Goal: Information Seeking & Learning: Learn about a topic

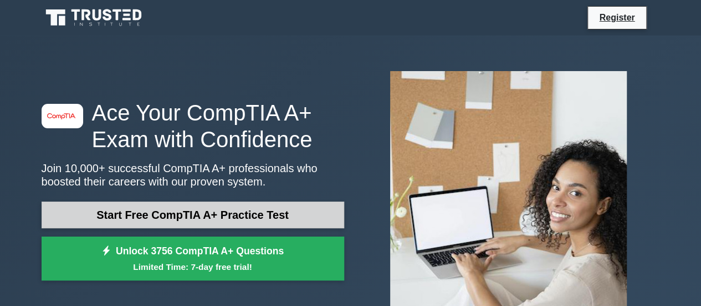
click at [191, 215] on link "Start Free CompTIA A+ Practice Test" at bounding box center [193, 214] width 303 height 27
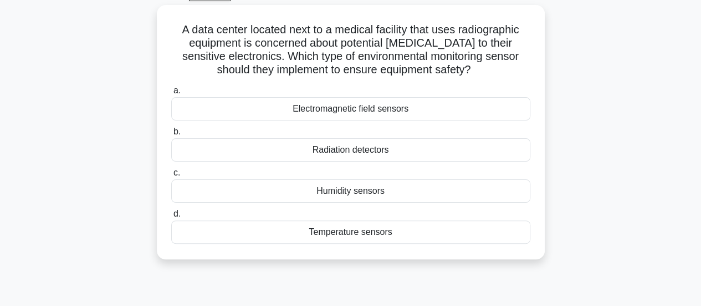
scroll to position [63, 0]
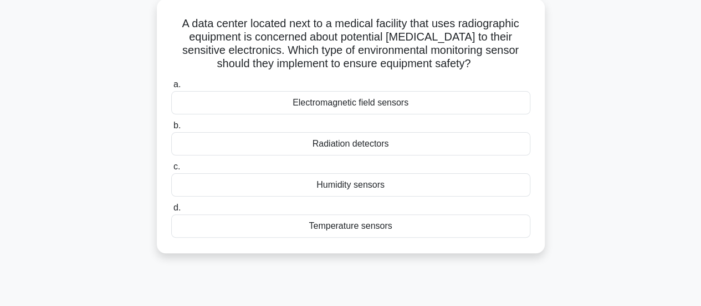
click at [358, 154] on div "Radiation detectors" at bounding box center [350, 143] width 359 height 23
click at [171, 129] on input "b. Radiation detectors" at bounding box center [171, 125] width 0 height 7
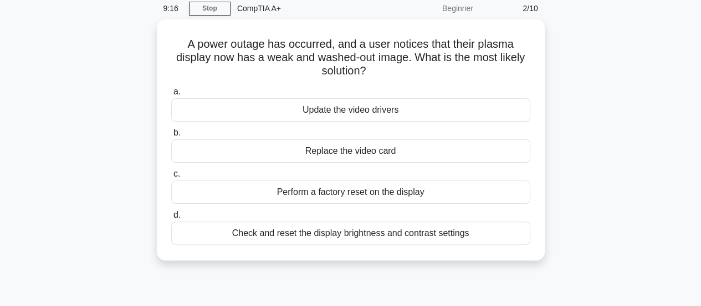
scroll to position [43, 0]
click at [355, 231] on div "Check and reset the display brightness and contrast settings" at bounding box center [350, 232] width 359 height 23
click at [171, 218] on input "d. Check and reset the display brightness and contrast settings" at bounding box center [171, 214] width 0 height 7
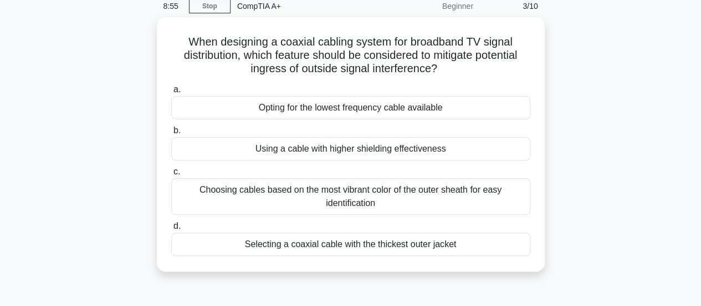
scroll to position [53, 0]
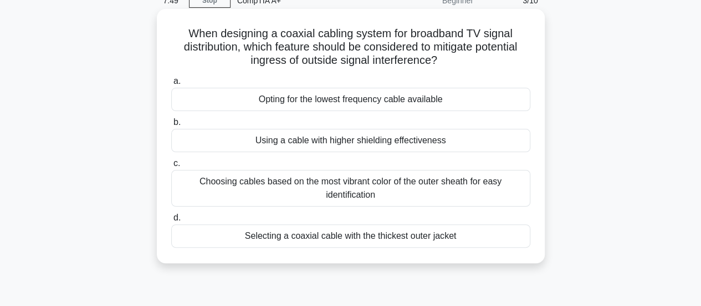
click at [451, 242] on div "Selecting a coaxial cable with the thickest outer jacket" at bounding box center [350, 235] width 359 height 23
click at [171, 221] on input "d. Selecting a coaxial cable with the thickest outer jacket" at bounding box center [171, 217] width 0 height 7
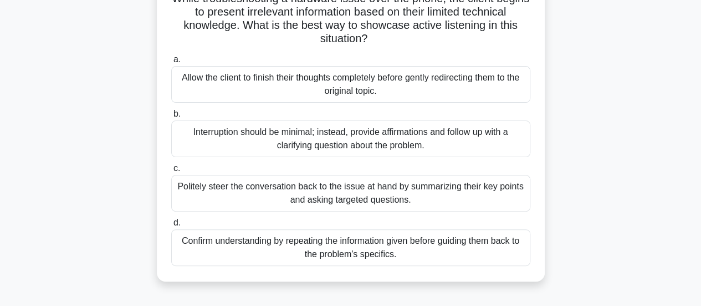
scroll to position [94, 0]
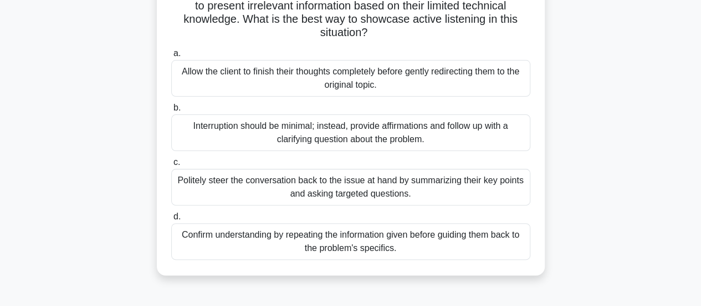
click at [444, 78] on div "Allow the client to finish their thoughts completely before gently redirecting …" at bounding box center [350, 78] width 359 height 37
click at [171, 57] on input "a. Allow the client to finish their thoughts completely before gently redirecti…" at bounding box center [171, 53] width 0 height 7
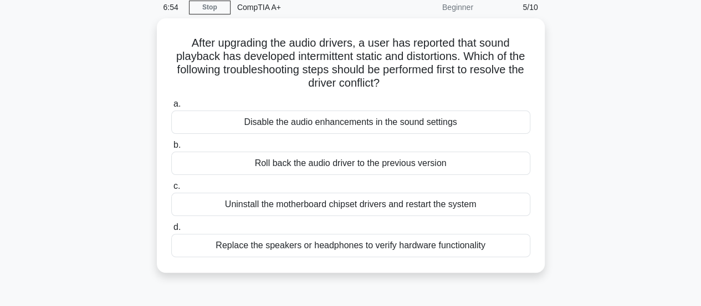
scroll to position [48, 0]
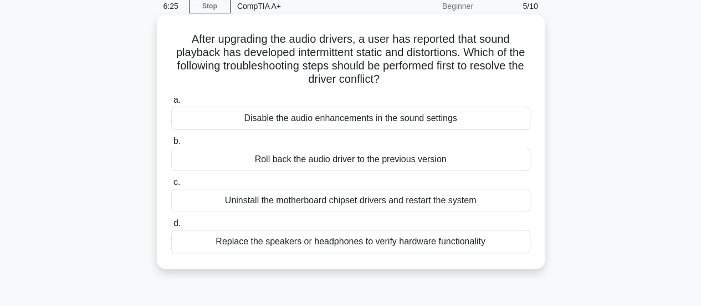
click at [420, 163] on div "Roll back the audio driver to the previous version" at bounding box center [350, 158] width 359 height 23
click at [171, 145] on input "b. Roll back the audio driver to the previous version" at bounding box center [171, 141] width 0 height 7
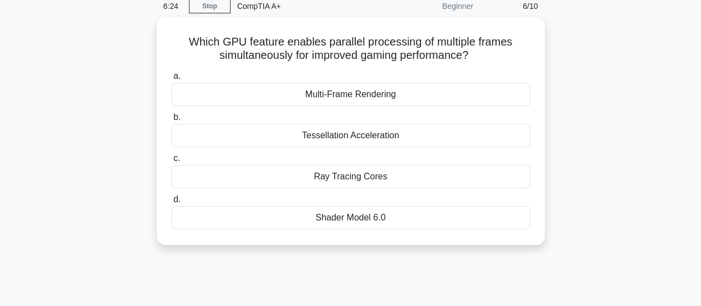
scroll to position [0, 0]
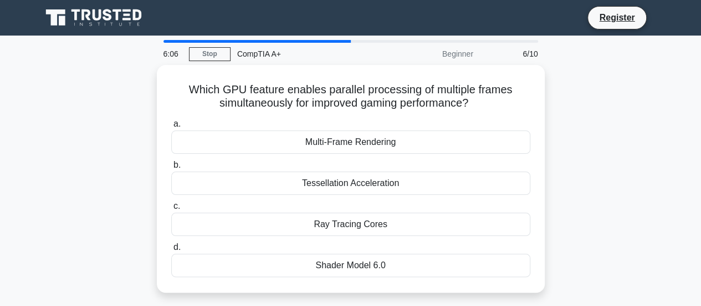
click at [420, 163] on label "b. Tessellation Acceleration" at bounding box center [350, 176] width 359 height 37
click at [171, 163] on input "b. Tessellation Acceleration" at bounding box center [171, 164] width 0 height 7
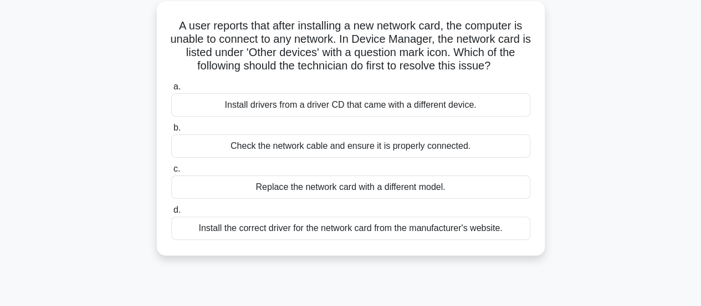
scroll to position [70, 0]
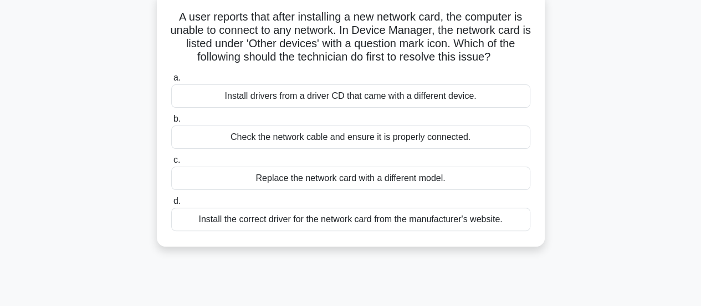
click at [401, 225] on div "Install the correct driver for the network card from the manufacturer's website." at bounding box center [350, 218] width 359 height 23
click at [171, 205] on input "d. Install the correct driver for the network card from the manufacturer's webs…" at bounding box center [171, 200] width 0 height 7
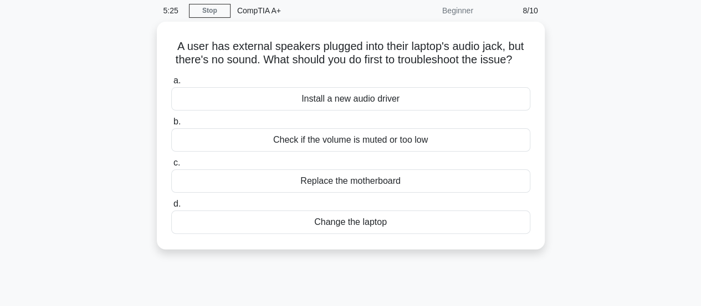
scroll to position [45, 0]
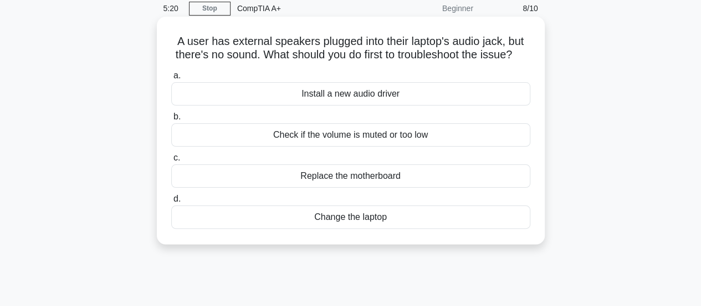
click at [469, 146] on div "Check if the volume is muted or too low" at bounding box center [350, 134] width 359 height 23
click at [171, 120] on input "b. Check if the volume is muted or too low" at bounding box center [171, 116] width 0 height 7
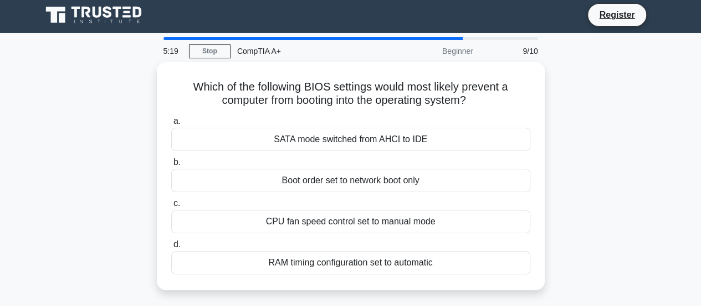
scroll to position [0, 0]
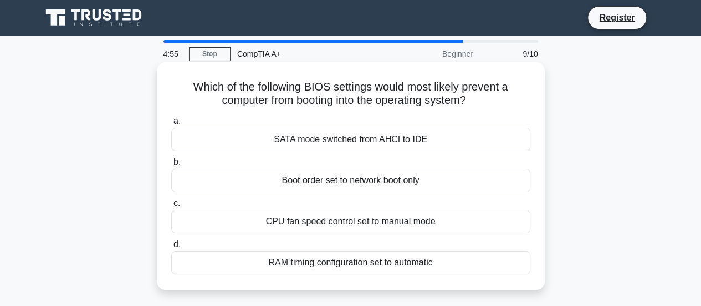
click at [416, 177] on div "Boot order set to network boot only" at bounding box center [350, 180] width 359 height 23
click at [171, 166] on input "b. Boot order set to network boot only" at bounding box center [171, 162] width 0 height 7
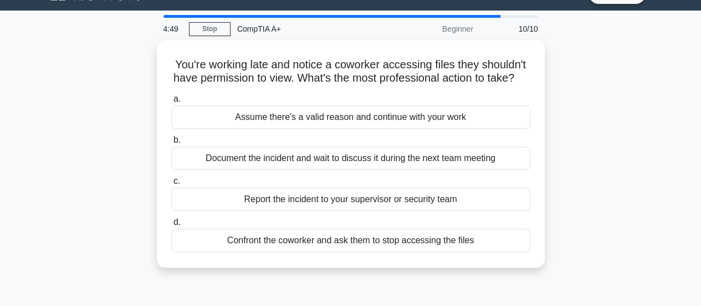
scroll to position [27, 0]
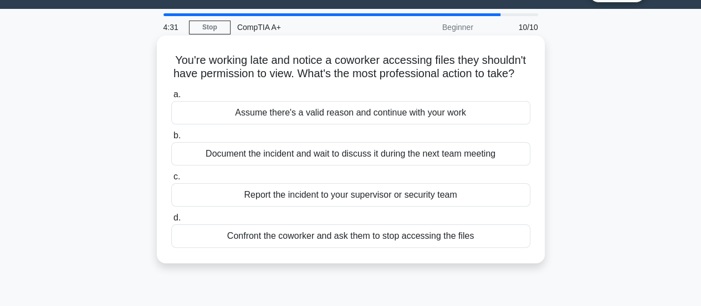
click at [478, 165] on div "Document the incident and wait to discuss it during the next team meeting" at bounding box center [350, 153] width 359 height 23
click at [171, 139] on input "b. Document the incident and wait to discuss it during the next team meeting" at bounding box center [171, 135] width 0 height 7
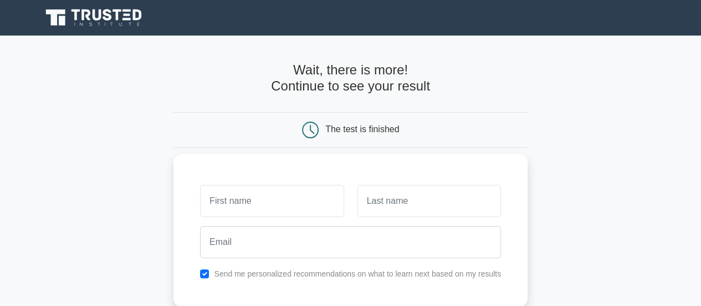
click at [292, 195] on input "text" at bounding box center [272, 201] width 144 height 32
type input "Kazi"
click at [381, 196] on input "text" at bounding box center [430, 201] width 144 height 32
type input "Reza"
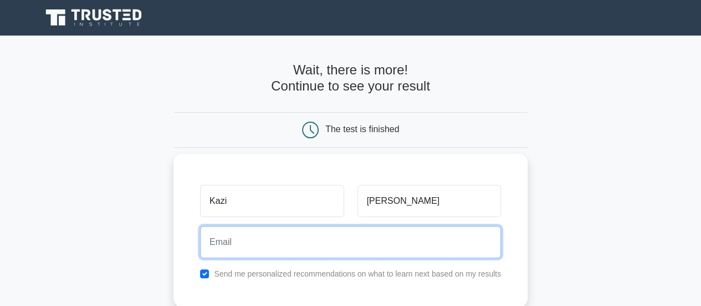
click at [366, 239] on input "email" at bounding box center [350, 242] width 301 height 32
type input "kazimdreza@gmail.com"
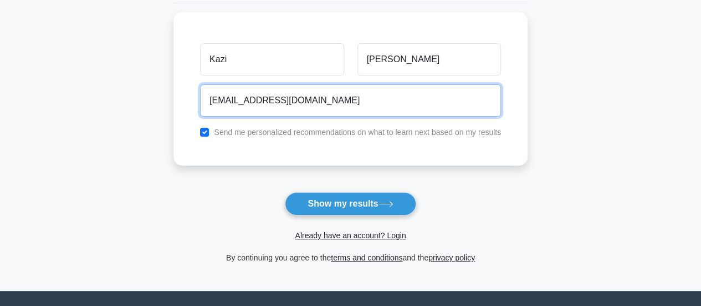
scroll to position [152, 0]
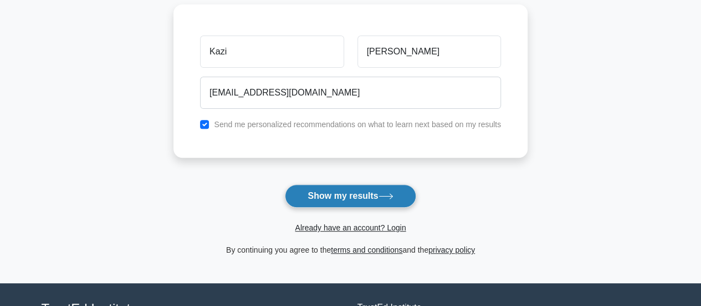
click at [354, 192] on button "Show my results" at bounding box center [350, 195] width 131 height 23
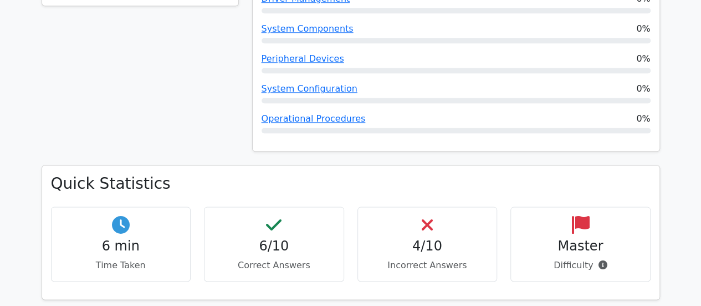
scroll to position [614, 0]
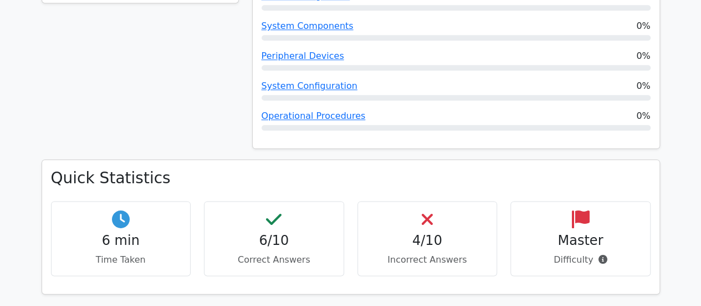
click at [441, 232] on h4 "4/10" at bounding box center [427, 240] width 121 height 16
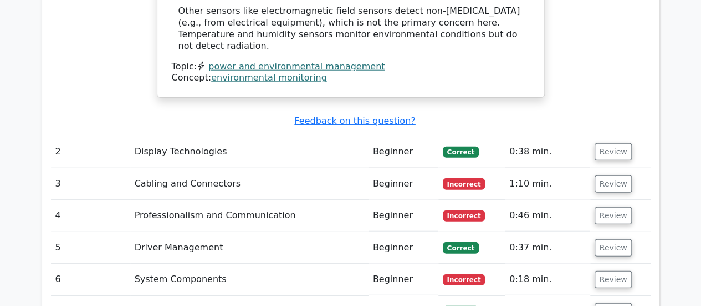
scroll to position [1386, 0]
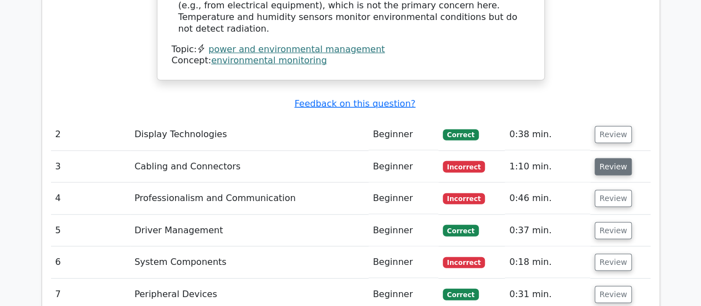
click at [604, 158] on button "Review" at bounding box center [614, 166] width 38 height 17
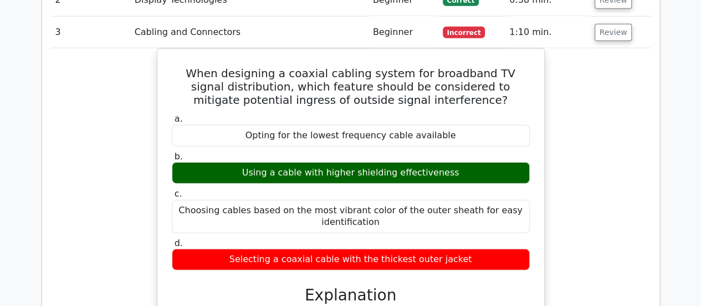
scroll to position [1488, 0]
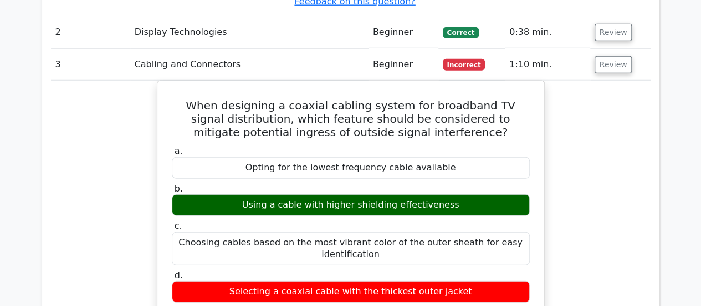
drag, startPoint x: 701, startPoint y: 117, endPoint x: 635, endPoint y: 8, distance: 127.1
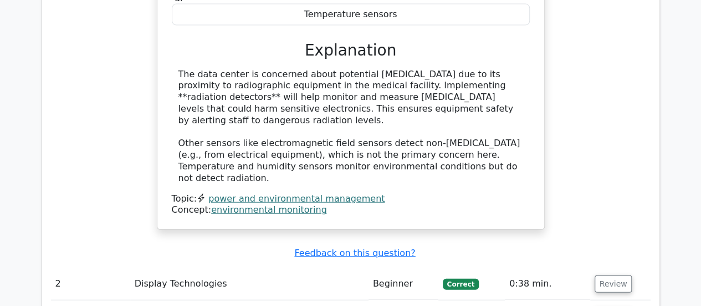
scroll to position [1248, 0]
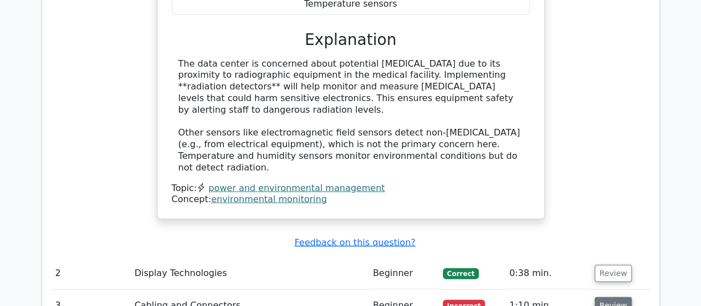
click at [611, 297] on button "Review" at bounding box center [614, 305] width 38 height 17
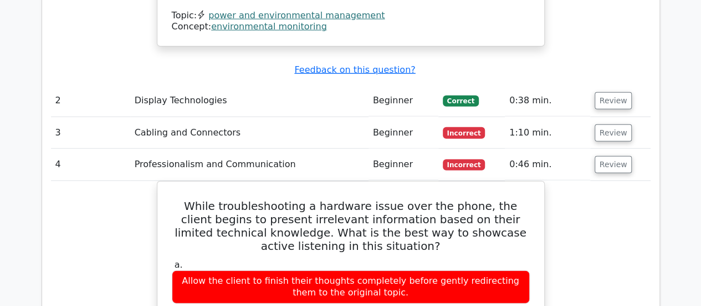
scroll to position [1441, 0]
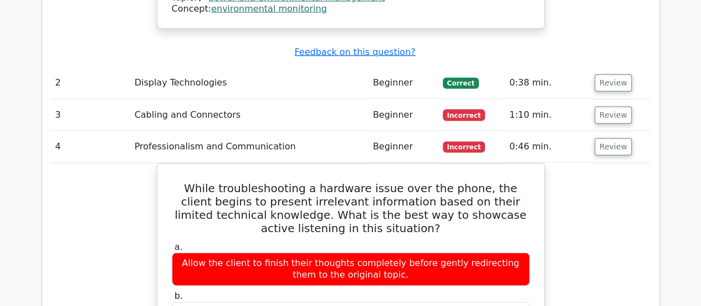
drag, startPoint x: 706, startPoint y: 162, endPoint x: 682, endPoint y: 38, distance: 126.5
drag, startPoint x: 705, startPoint y: 163, endPoint x: 665, endPoint y: 17, distance: 151.1
click at [665, 17] on div "Question Analysis Question # Topic Difficulty Result Time Spent Action 1 Power …" at bounding box center [351, 230] width 632 height 1495
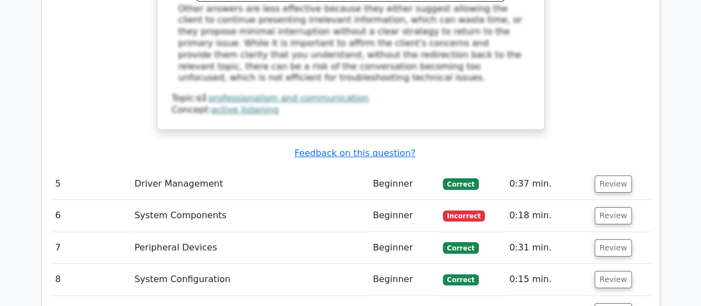
scroll to position [2017, 0]
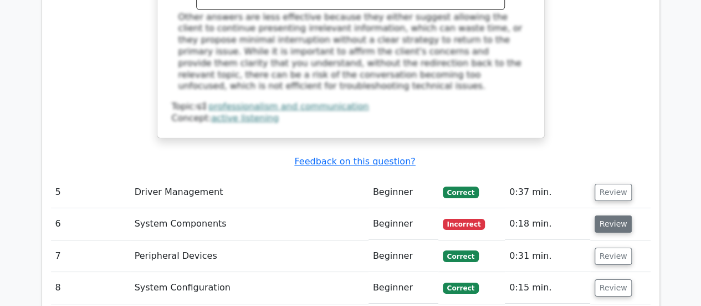
click at [599, 215] on button "Review" at bounding box center [614, 223] width 38 height 17
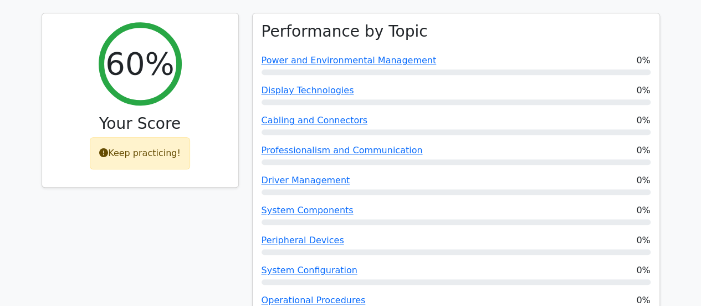
scroll to position [0, 0]
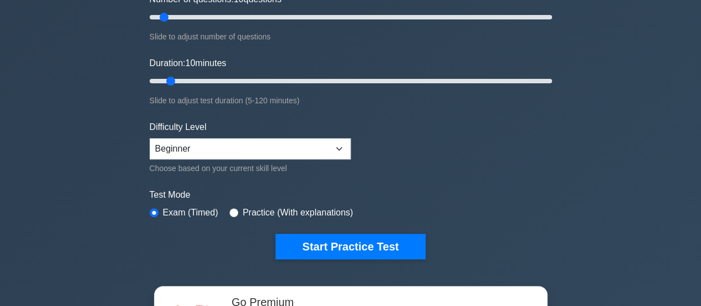
scroll to position [185, 0]
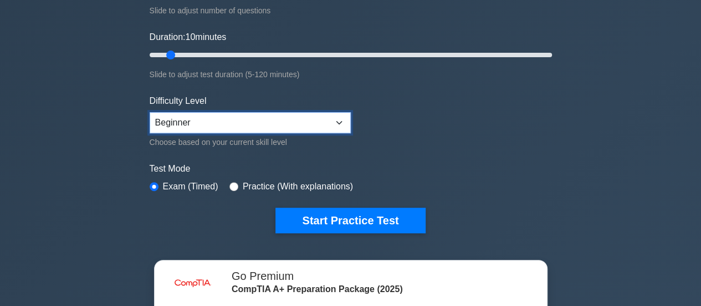
click at [337, 120] on select "Beginner Intermediate Expert" at bounding box center [250, 122] width 201 height 21
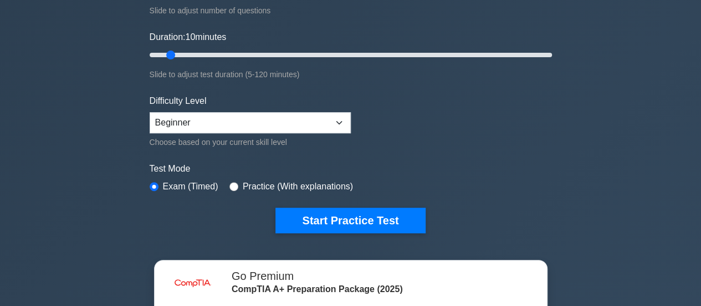
click at [433, 172] on label "Test Mode" at bounding box center [351, 168] width 403 height 13
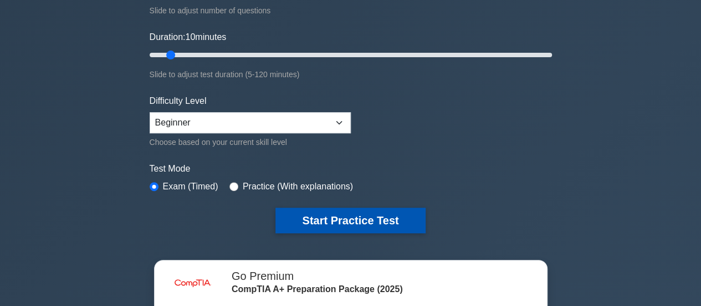
click at [364, 212] on button "Start Practice Test" at bounding box center [351, 220] width 150 height 26
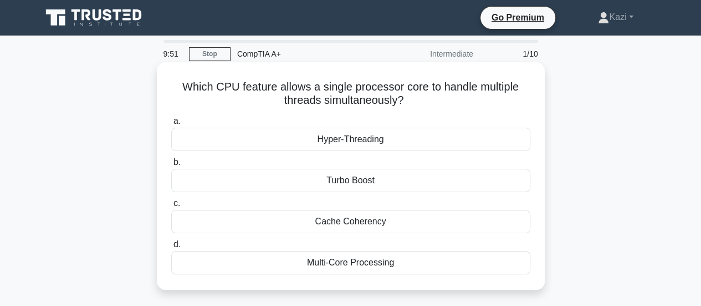
click at [388, 261] on div "Multi-Core Processing" at bounding box center [350, 262] width 359 height 23
click at [171, 248] on input "d. Multi-Core Processing" at bounding box center [171, 244] width 0 height 7
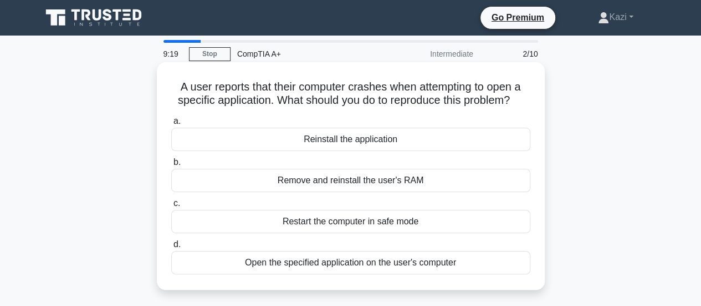
click at [335, 146] on div "Reinstall the application" at bounding box center [350, 139] width 359 height 23
click at [171, 125] on input "a. Reinstall the application" at bounding box center [171, 121] width 0 height 7
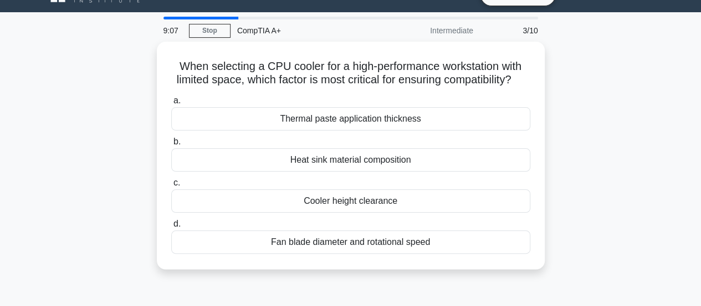
scroll to position [24, 0]
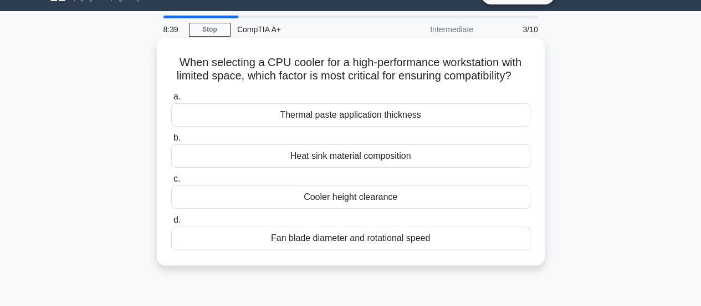
click at [352, 167] on div "Heat sink material composition" at bounding box center [350, 155] width 359 height 23
click at [171, 141] on input "b. Heat sink material composition" at bounding box center [171, 137] width 0 height 7
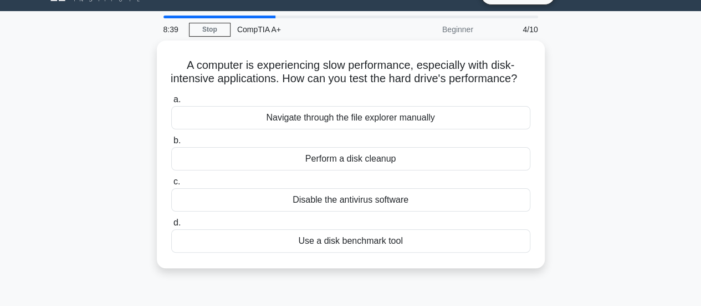
scroll to position [0, 0]
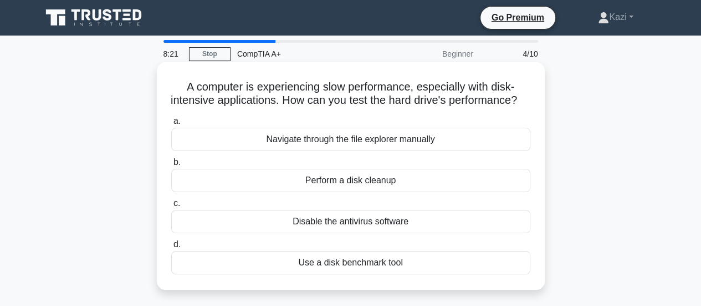
click at [358, 192] on div "Perform a disk cleanup" at bounding box center [350, 180] width 359 height 23
click at [171, 166] on input "b. Perform a disk cleanup" at bounding box center [171, 162] width 0 height 7
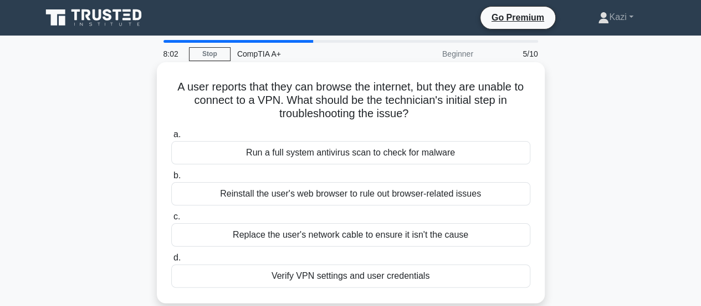
click at [414, 278] on div "Verify VPN settings and user credentials" at bounding box center [350, 275] width 359 height 23
click at [171, 261] on input "d. Verify VPN settings and user credentials" at bounding box center [171, 257] width 0 height 7
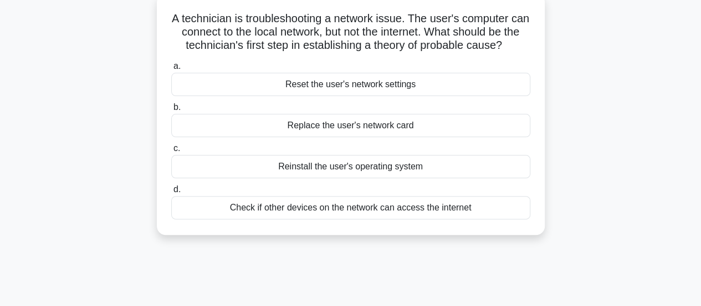
scroll to position [75, 0]
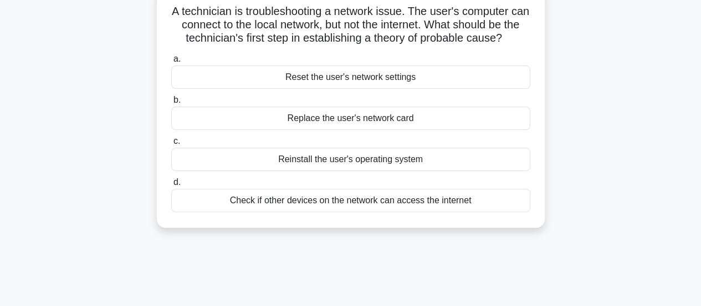
click at [403, 204] on div "Check if other devices on the network can access the internet" at bounding box center [350, 200] width 359 height 23
click at [171, 186] on input "d. Check if other devices on the network can access the internet" at bounding box center [171, 182] width 0 height 7
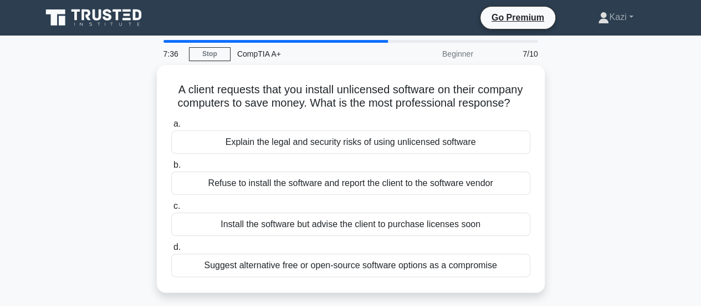
scroll to position [0, 0]
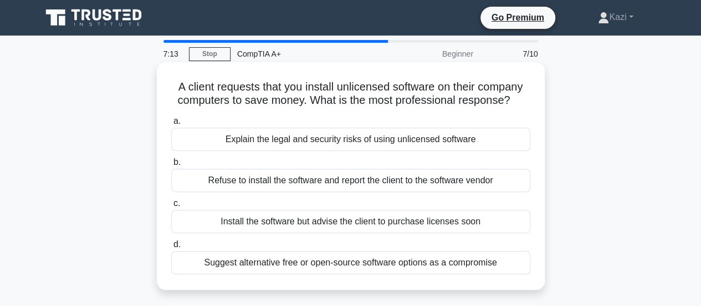
click at [365, 138] on div "Explain the legal and security risks of using unlicensed software" at bounding box center [350, 139] width 359 height 23
click at [171, 125] on input "a. Explain the legal and security risks of using unlicensed software" at bounding box center [171, 121] width 0 height 7
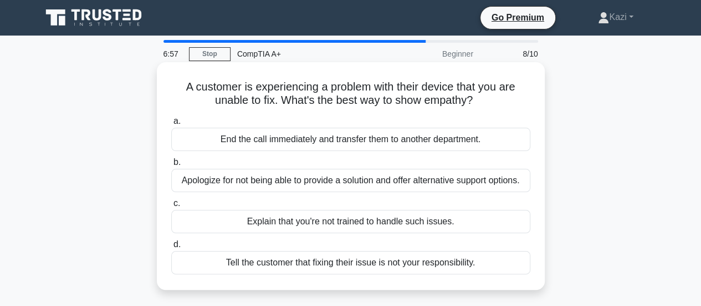
click at [368, 183] on div "Apologize for not being able to provide a solution and offer alternative suppor…" at bounding box center [350, 180] width 359 height 23
click at [171, 166] on input "b. Apologize for not being able to provide a solution and offer alternative sup…" at bounding box center [171, 162] width 0 height 7
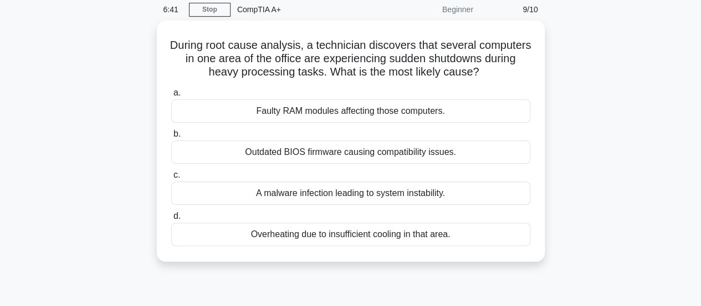
scroll to position [46, 0]
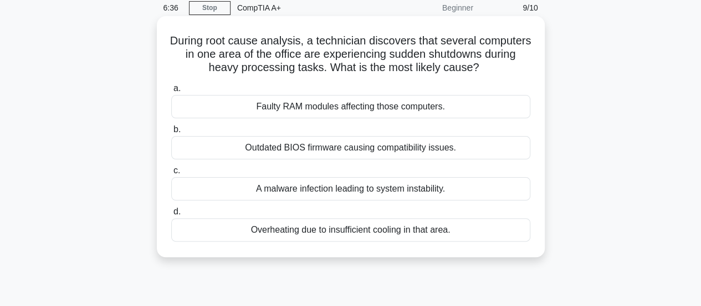
click at [406, 186] on div "A malware infection leading to system instability." at bounding box center [350, 188] width 359 height 23
click at [171, 174] on input "c. A malware infection leading to system instability." at bounding box center [171, 170] width 0 height 7
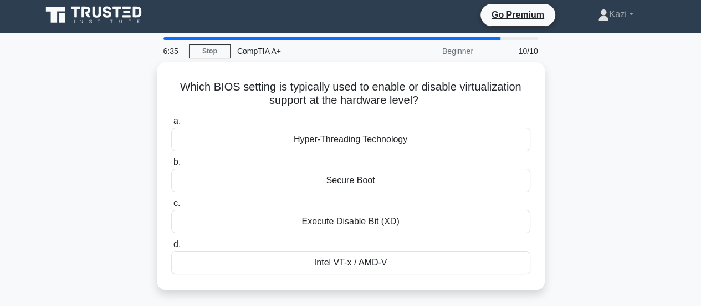
scroll to position [0, 0]
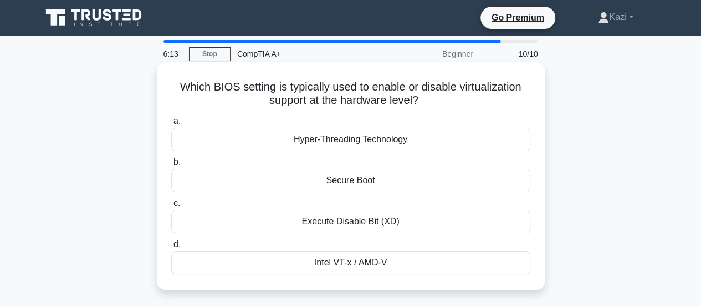
click at [348, 179] on div "Secure Boot" at bounding box center [350, 180] width 359 height 23
click at [171, 166] on input "b. Secure Boot" at bounding box center [171, 162] width 0 height 7
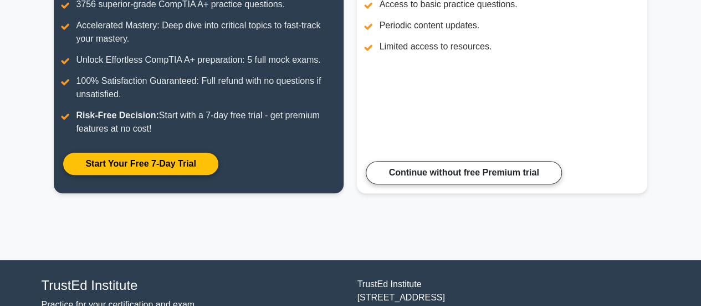
scroll to position [200, 0]
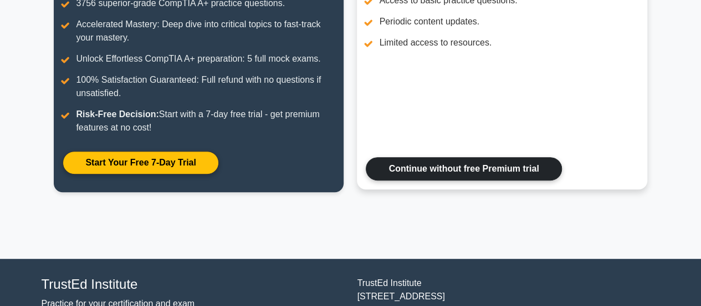
click at [485, 169] on link "Continue without free Premium trial" at bounding box center [464, 168] width 196 height 23
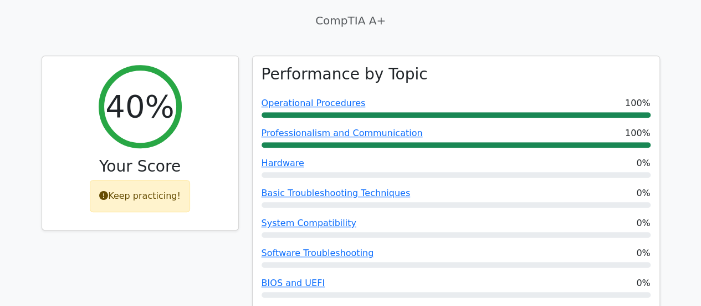
scroll to position [399, 0]
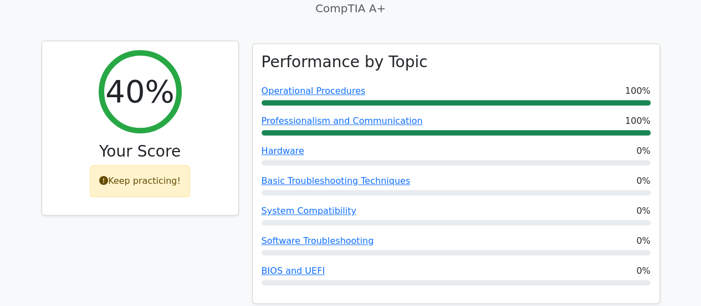
click at [139, 165] on div "Keep practicing!" at bounding box center [140, 181] width 100 height 32
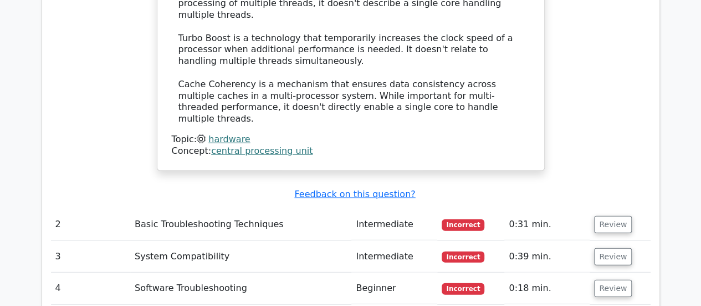
scroll to position [1346, 0]
